Goal: Entertainment & Leisure: Browse casually

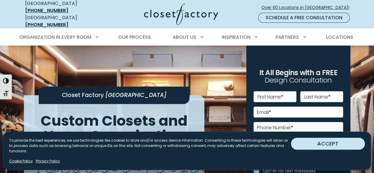
click at [326, 150] on button "ACCEPT" at bounding box center [328, 144] width 74 height 12
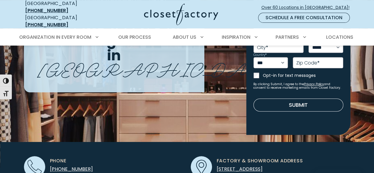
scroll to position [85, 0]
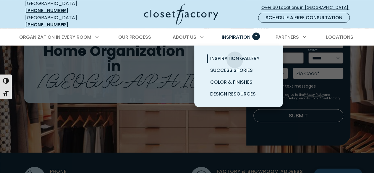
click at [235, 55] on span "Inspiration Gallery" at bounding box center [234, 58] width 49 height 7
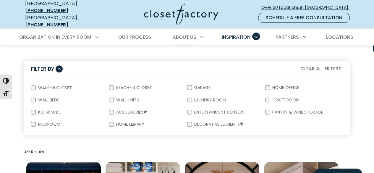
scroll to position [98, 0]
click at [34, 85] on div "Walk-In Closet" at bounding box center [70, 87] width 78 height 12
click at [48, 85] on label "Walk-In Closet" at bounding box center [54, 87] width 37 height 4
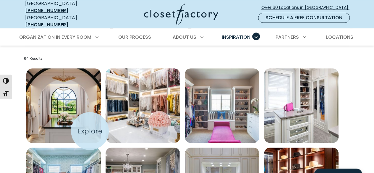
scroll to position [195, 0]
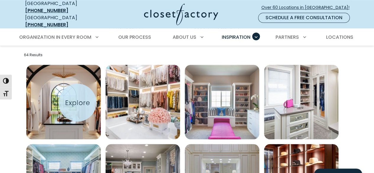
click at [77, 103] on img "Open inspiration gallery to preview enlarged image" at bounding box center [63, 102] width 74 height 74
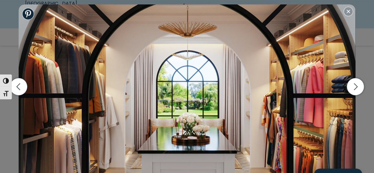
scroll to position [219, 0]
click at [353, 86] on icon "button" at bounding box center [354, 86] width 17 height 17
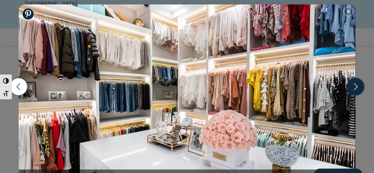
click at [352, 86] on icon "button" at bounding box center [354, 86] width 17 height 17
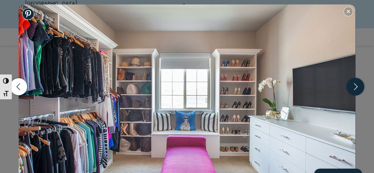
click at [352, 86] on icon "button" at bounding box center [354, 86] width 17 height 17
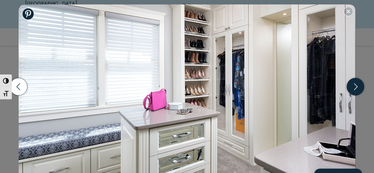
click at [352, 86] on icon "button" at bounding box center [354, 86] width 17 height 17
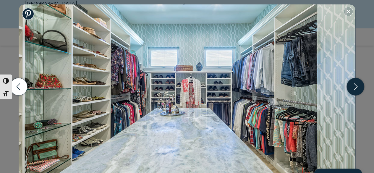
click at [352, 86] on icon "button" at bounding box center [354, 86] width 17 height 17
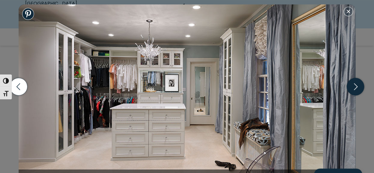
click at [352, 85] on icon "button" at bounding box center [354, 86] width 17 height 17
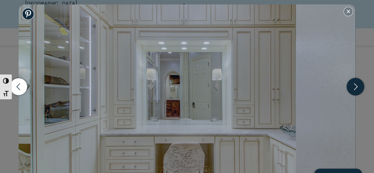
click at [352, 85] on icon "button" at bounding box center [354, 86] width 17 height 17
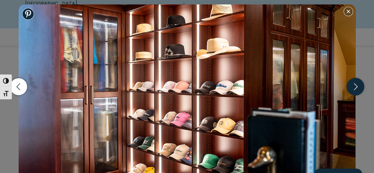
click at [352, 85] on icon "button" at bounding box center [354, 86] width 17 height 17
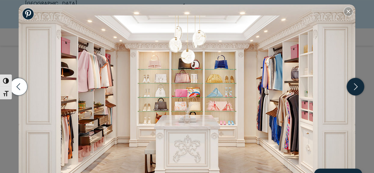
click at [352, 85] on icon "button" at bounding box center [354, 86] width 17 height 17
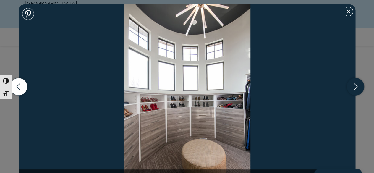
click at [352, 85] on icon "button" at bounding box center [354, 86] width 17 height 17
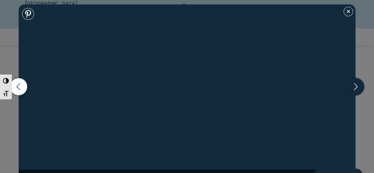
click at [352, 85] on icon "button" at bounding box center [354, 86] width 17 height 17
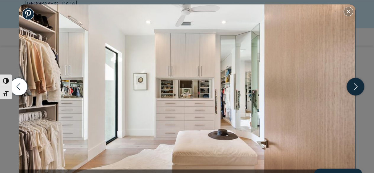
click at [352, 85] on icon "button" at bounding box center [354, 86] width 17 height 17
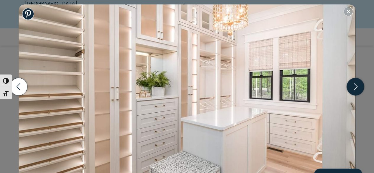
click at [352, 85] on icon "button" at bounding box center [354, 86] width 17 height 17
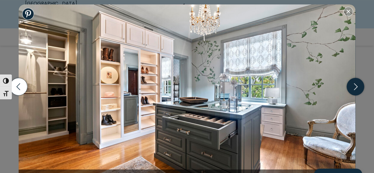
click at [355, 89] on icon "button" at bounding box center [354, 86] width 17 height 17
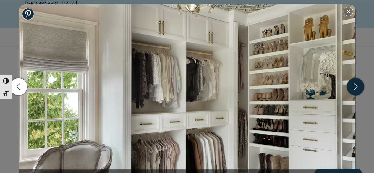
click at [355, 89] on icon "button" at bounding box center [354, 86] width 17 height 17
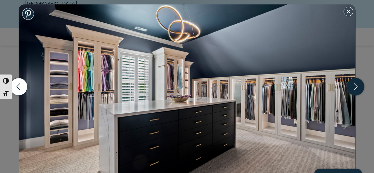
click at [355, 89] on icon "button" at bounding box center [354, 86] width 17 height 17
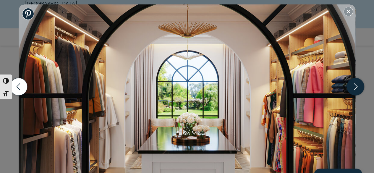
click at [355, 89] on icon "button" at bounding box center [354, 86] width 17 height 17
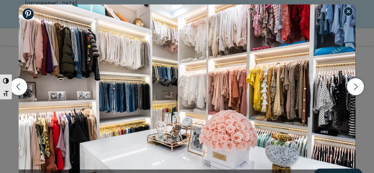
click at [350, 14] on button "Close modal" at bounding box center [347, 11] width 9 height 9
